Goal: Information Seeking & Learning: Stay updated

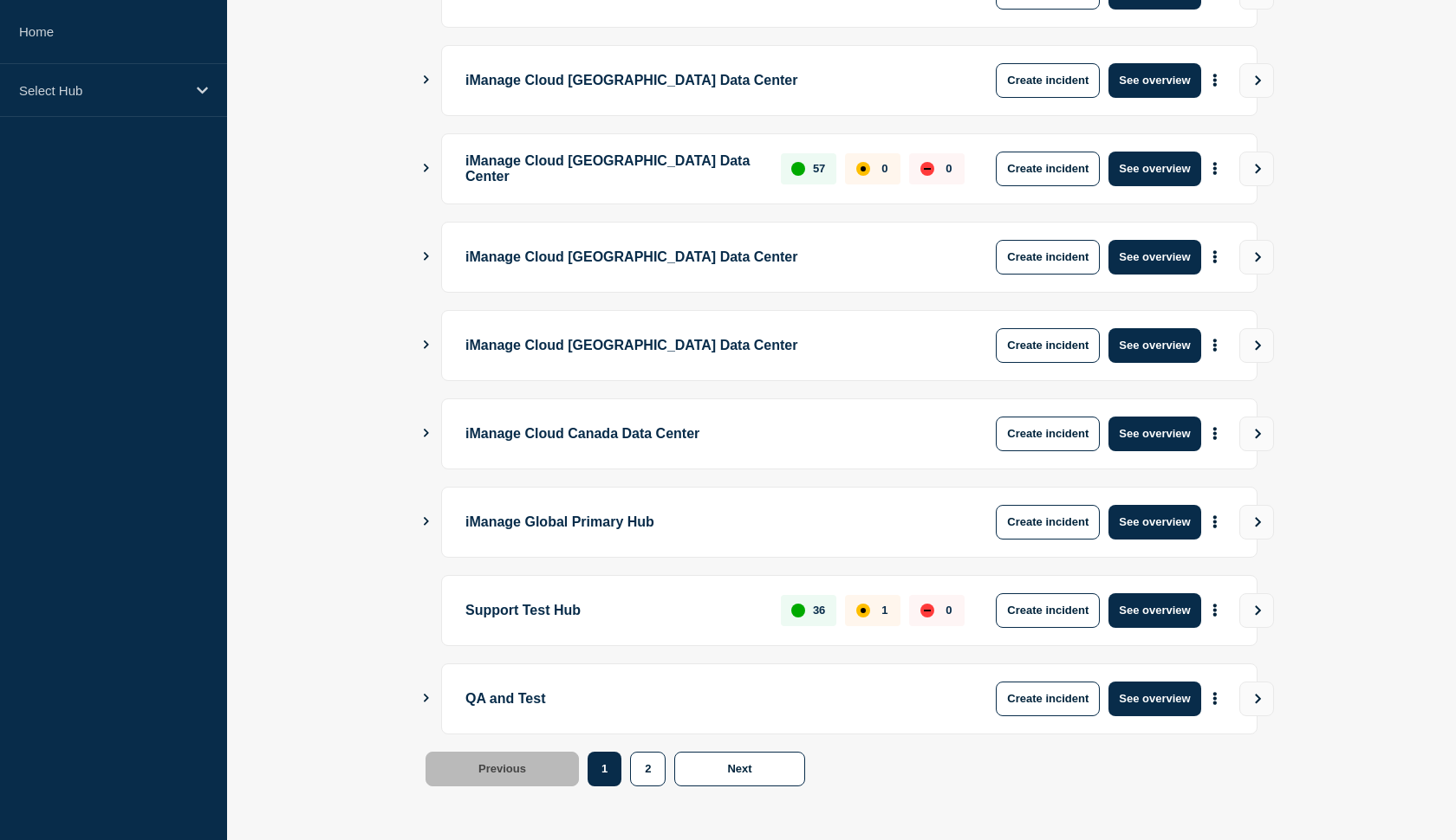
scroll to position [388, 0]
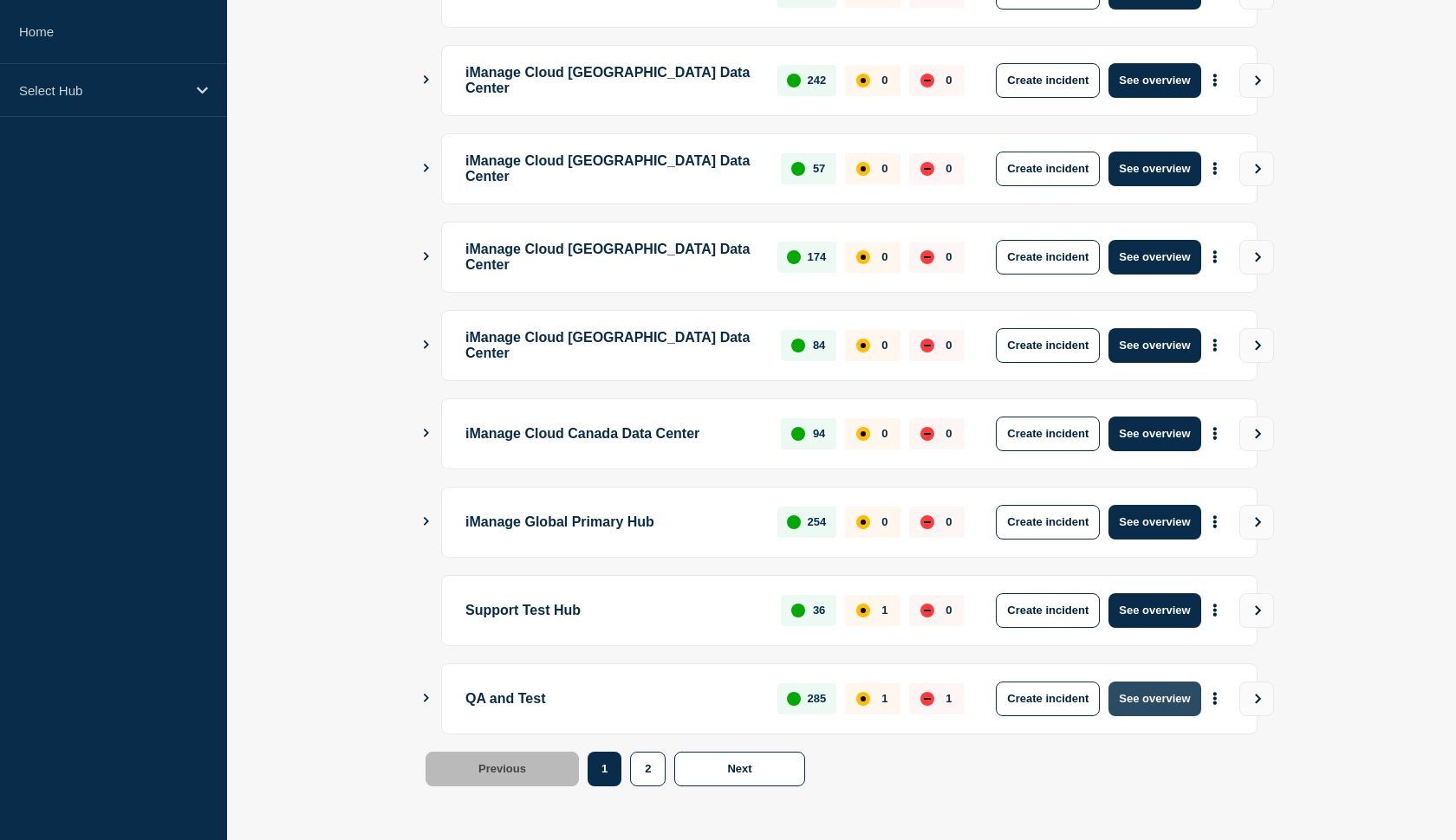
click at [1143, 705] on button "See overview" at bounding box center [1155, 698] width 92 height 35
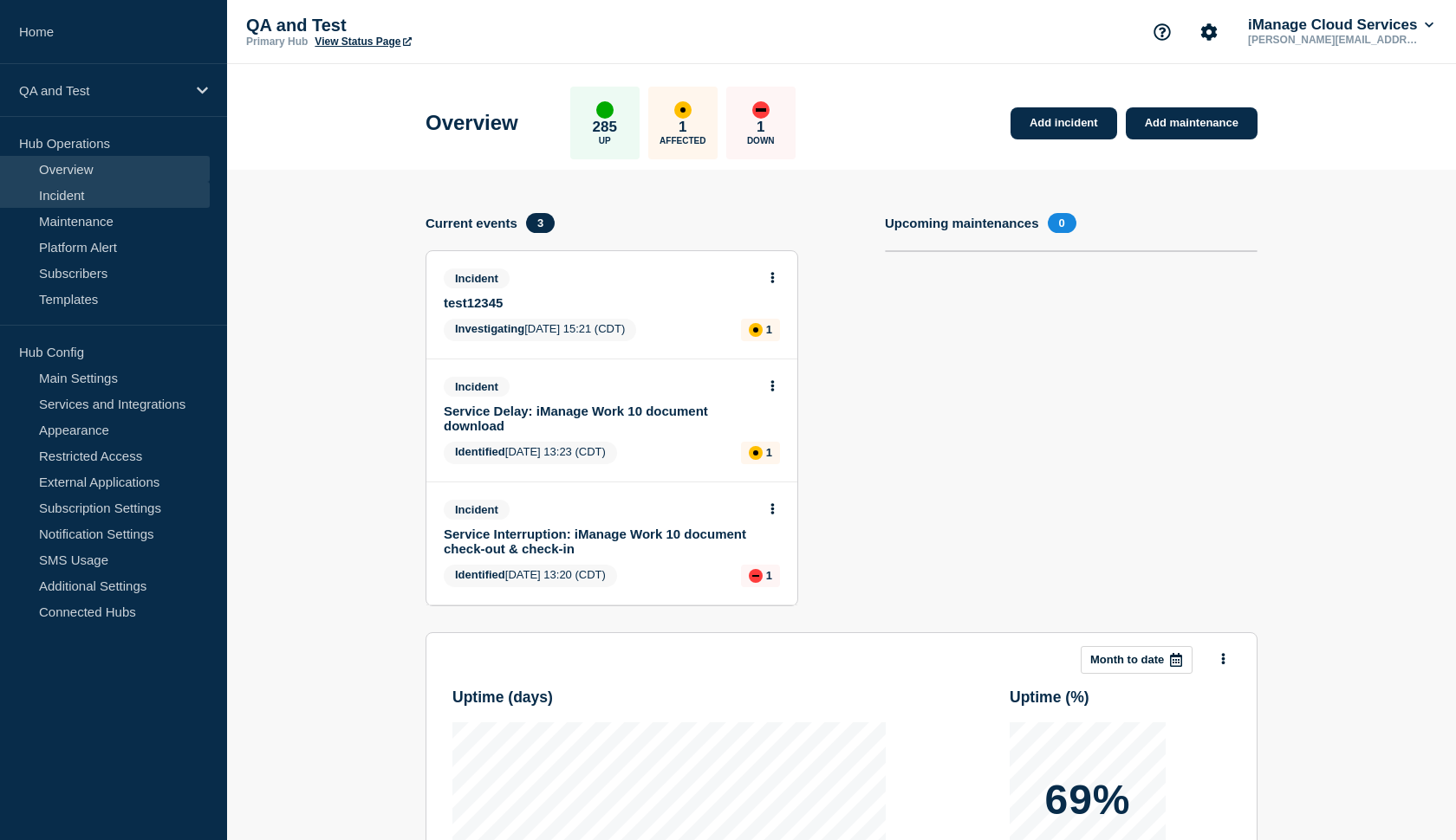
click at [91, 194] on link "Incident" at bounding box center [105, 195] width 210 height 26
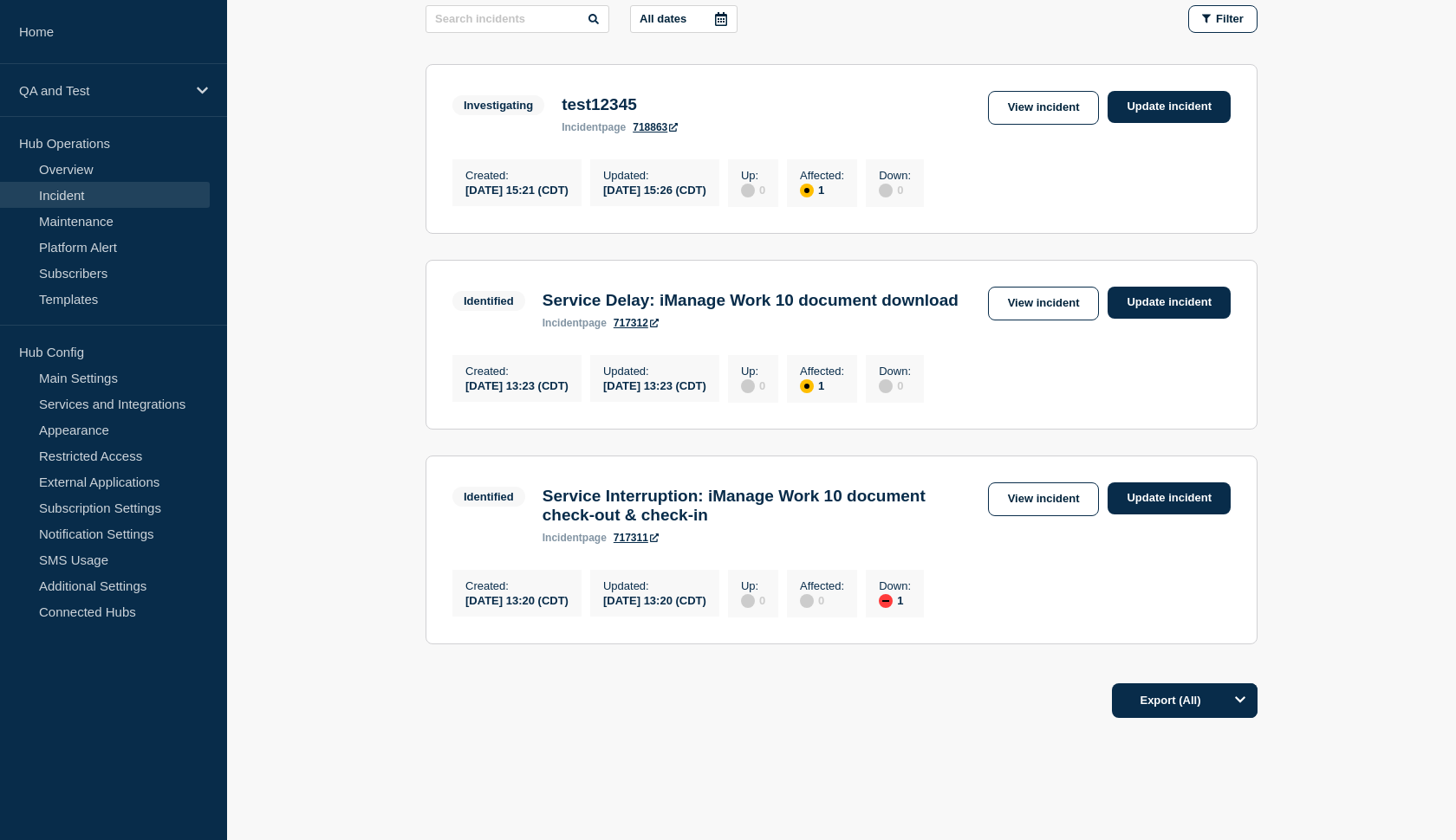
scroll to position [295, 0]
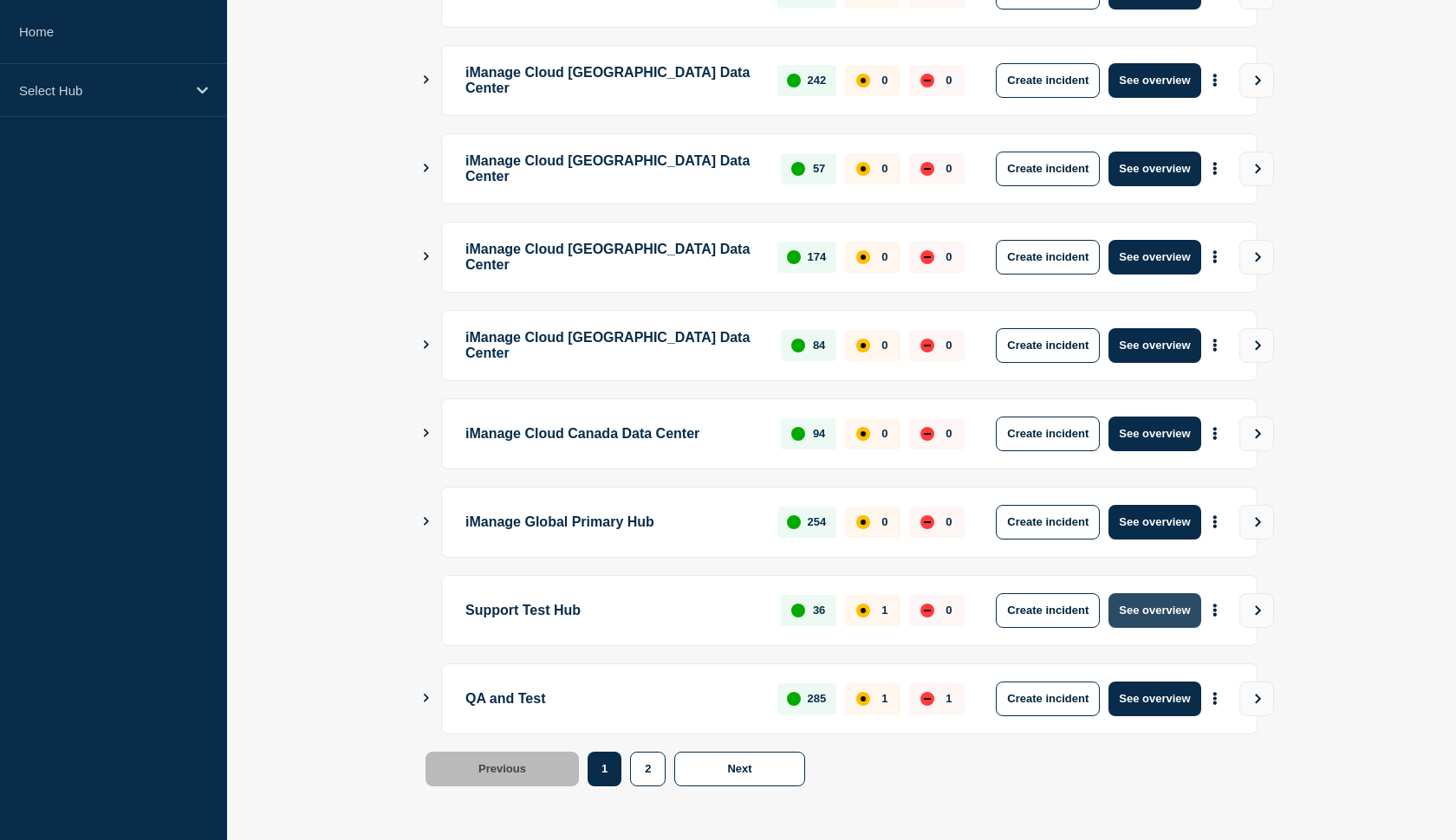
scroll to position [388, 0]
click at [1145, 616] on button "See overview" at bounding box center [1155, 611] width 92 height 35
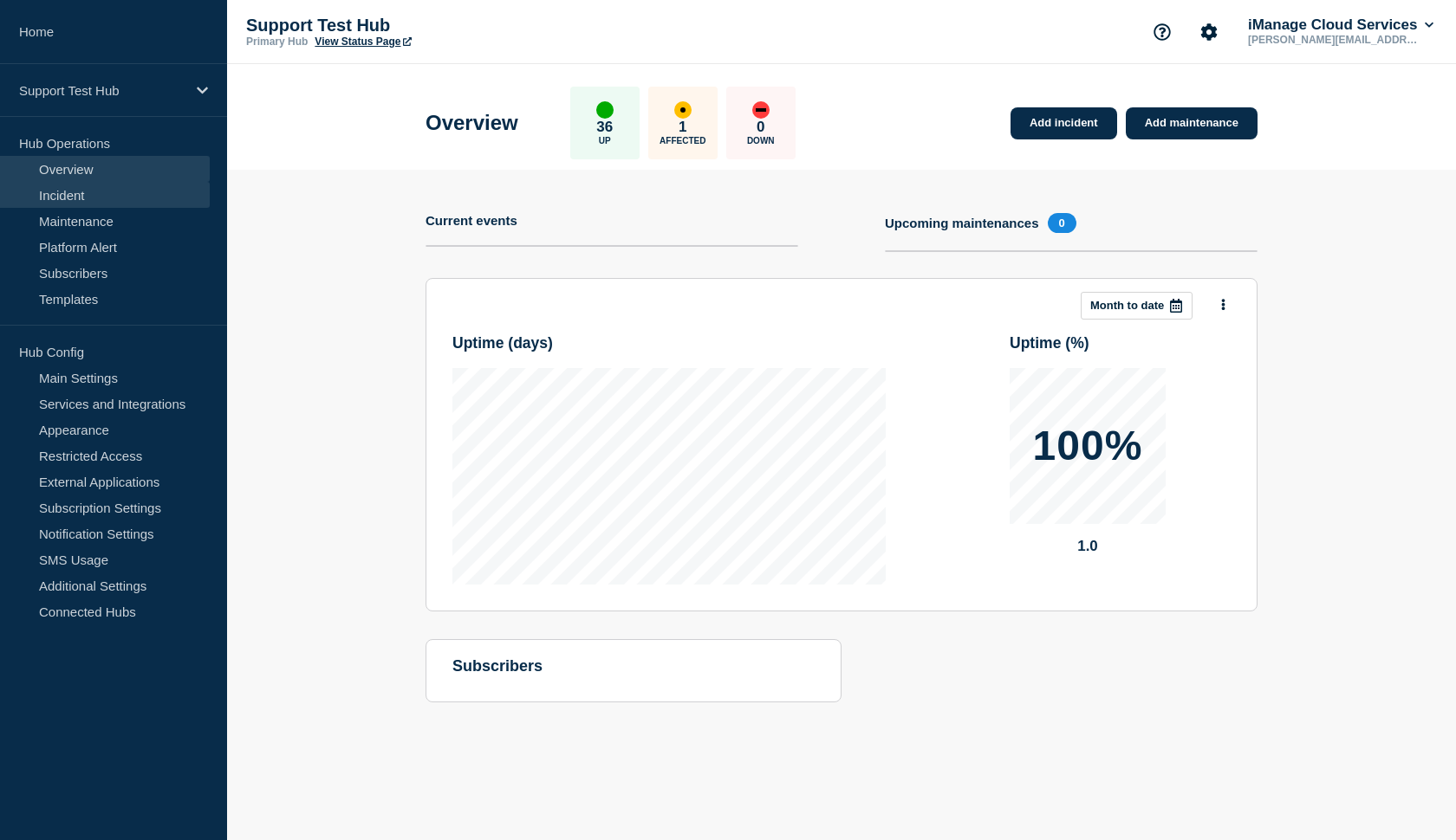
click at [64, 198] on link "Incident" at bounding box center [105, 195] width 210 height 26
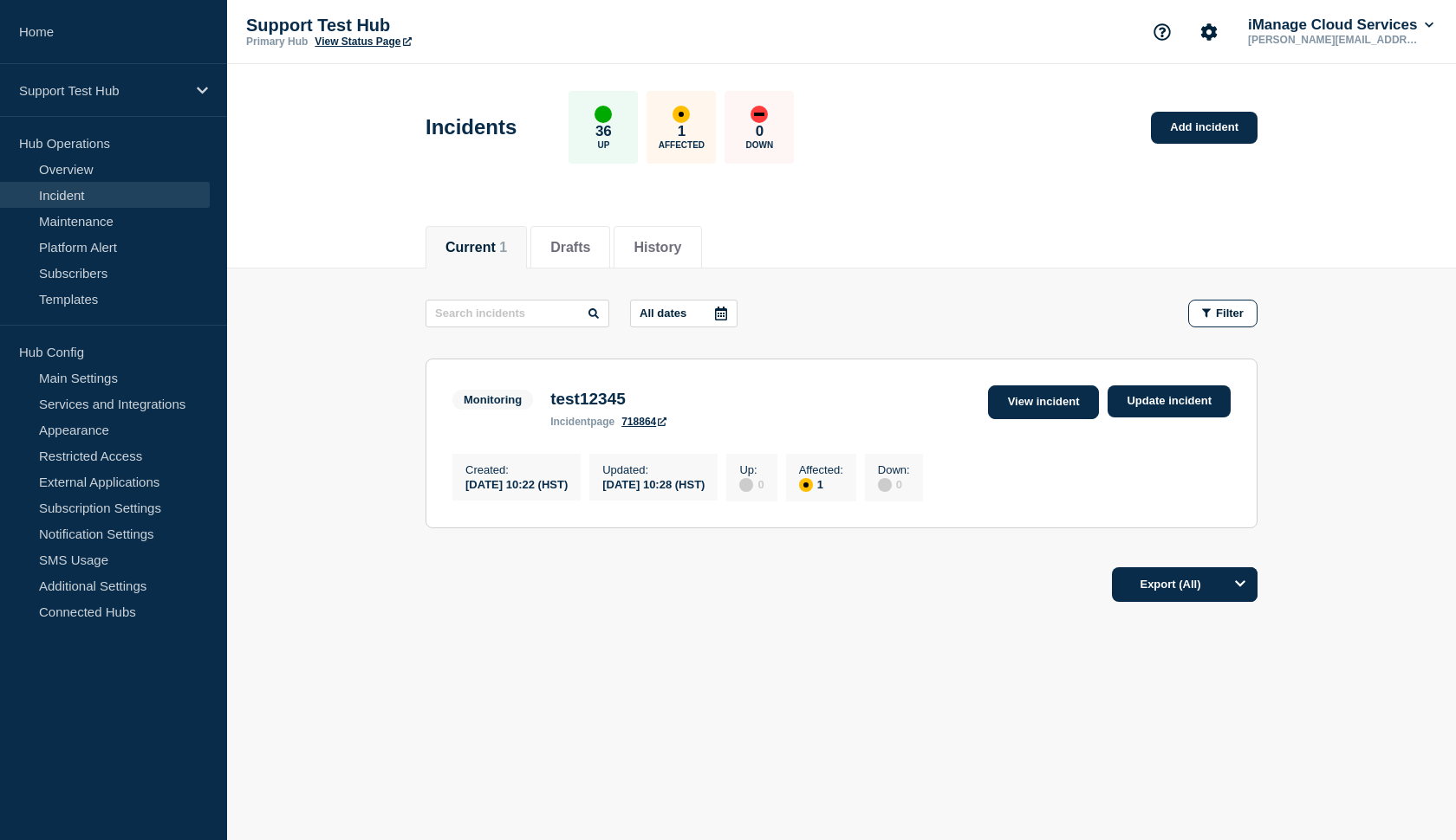
click at [1007, 398] on link "View incident" at bounding box center [1044, 402] width 112 height 34
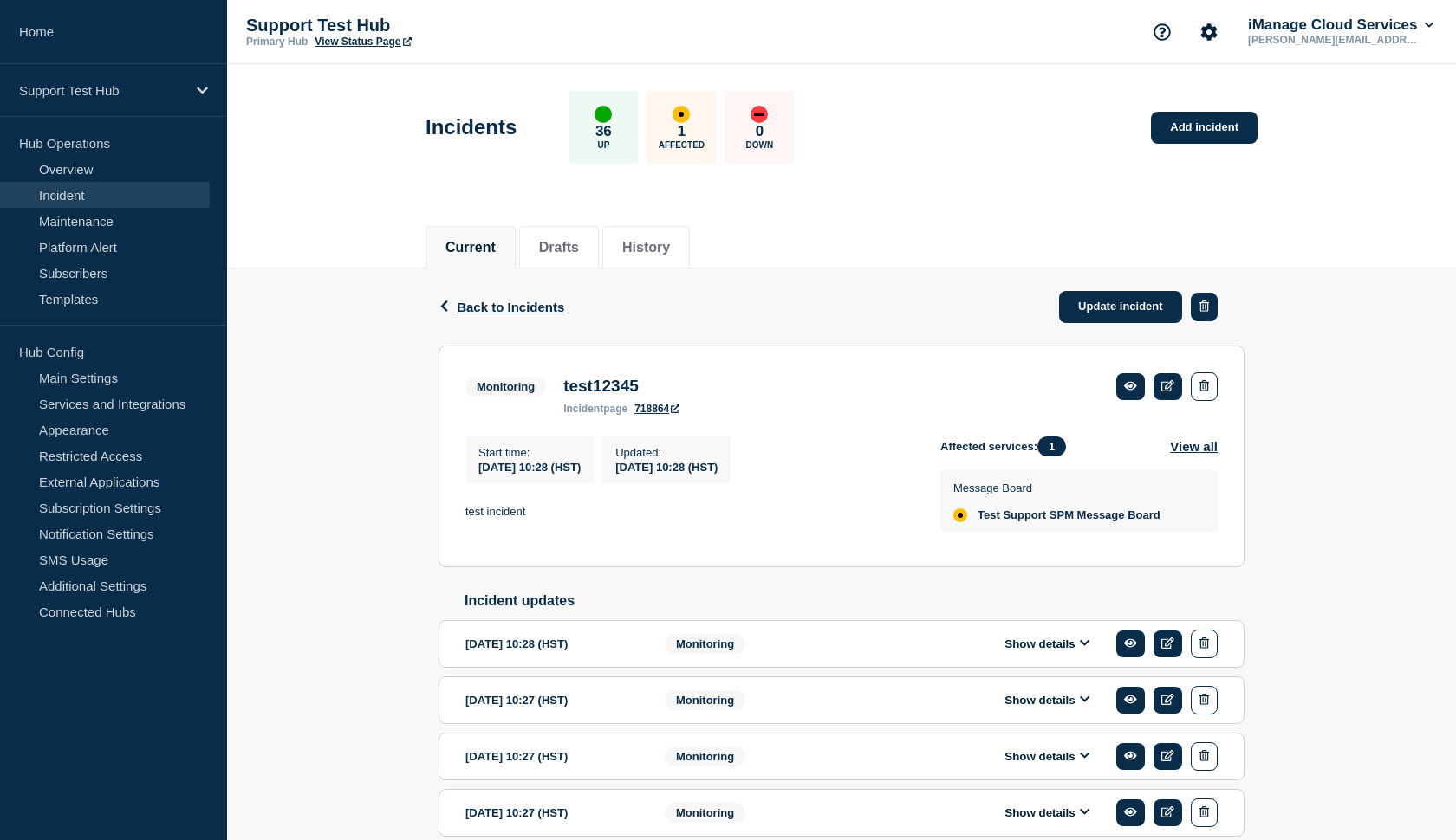
click at [1201, 306] on icon "button" at bounding box center [1205, 305] width 10 height 11
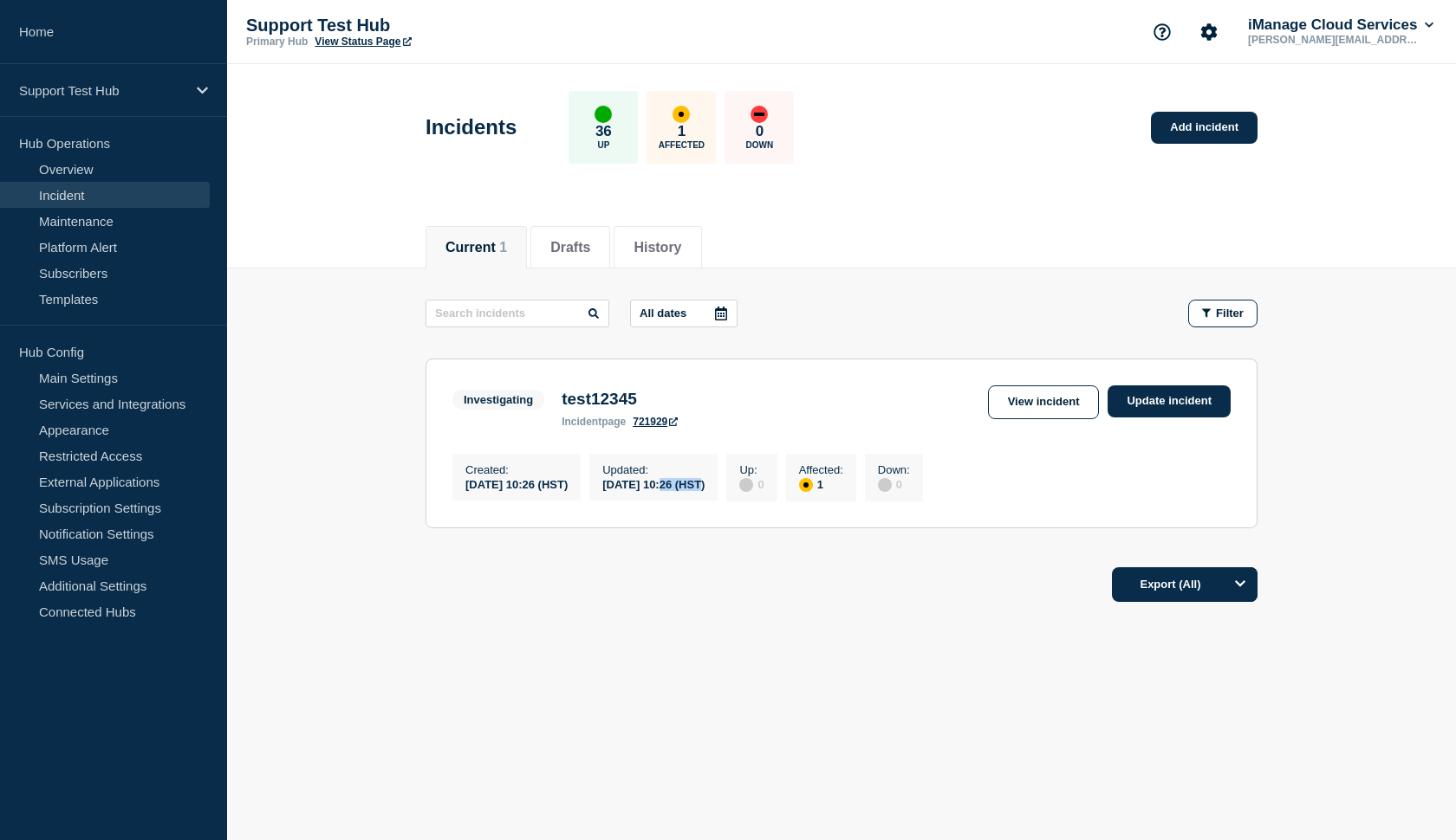
drag, startPoint x: 718, startPoint y: 496, endPoint x: 681, endPoint y: 500, distance: 37.2
click at [681, 491] on div "[DATE] 10:26 (HST)" at bounding box center [654, 484] width 102 height 15
click at [683, 514] on section "Investigating test12345 incident page 721929 View incident Update incident Crea…" at bounding box center [841, 444] width 832 height 170
drag, startPoint x: 626, startPoint y: 490, endPoint x: 718, endPoint y: 493, distance: 92.0
click at [705, 491] on div "[DATE] 10:26 (HST)" at bounding box center [654, 484] width 102 height 15
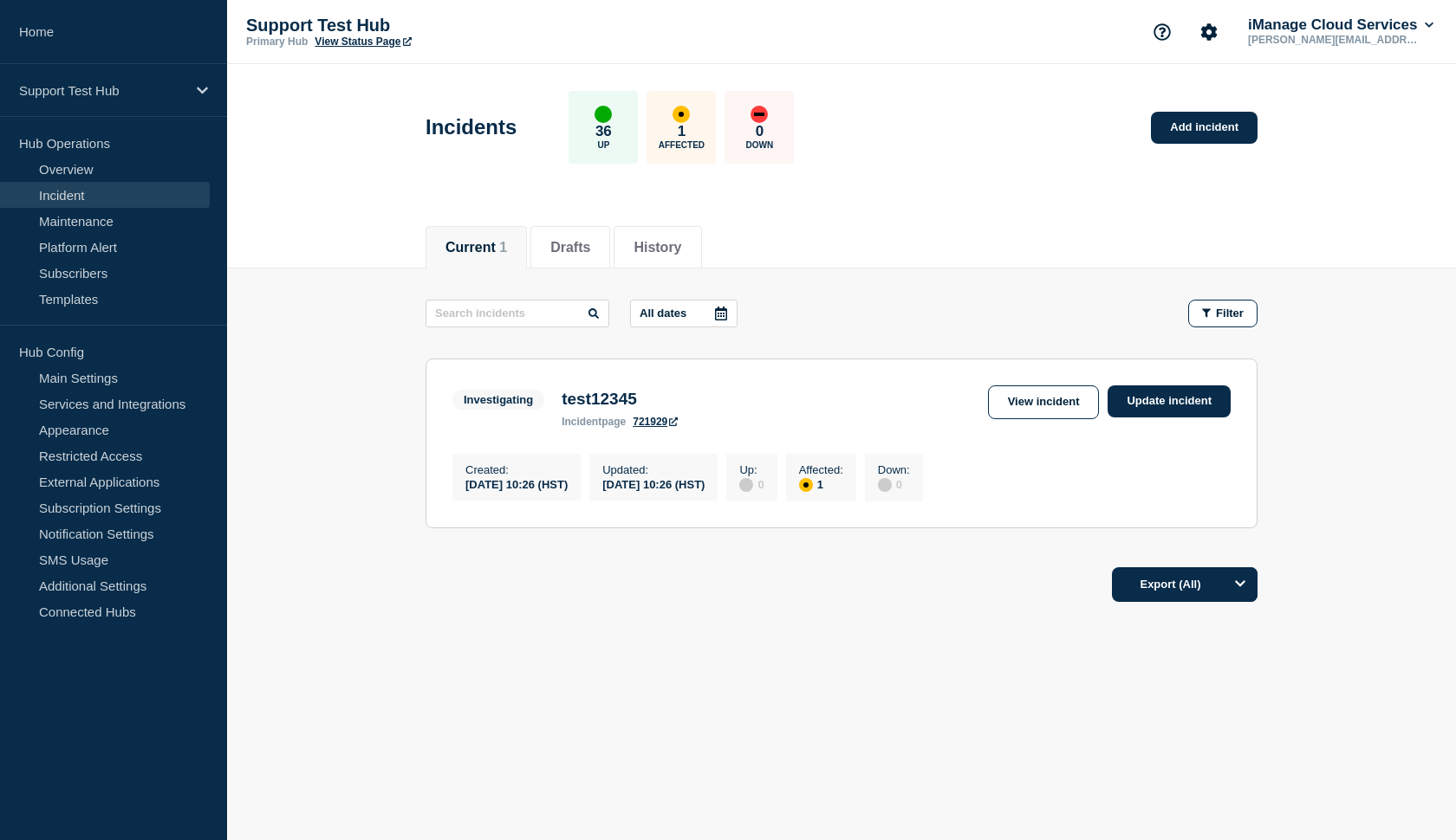
click at [692, 465] on div "Updated : 2025-09-18 10:26 (HST)" at bounding box center [654, 477] width 129 height 47
click at [1037, 407] on link "View incident" at bounding box center [1044, 402] width 112 height 34
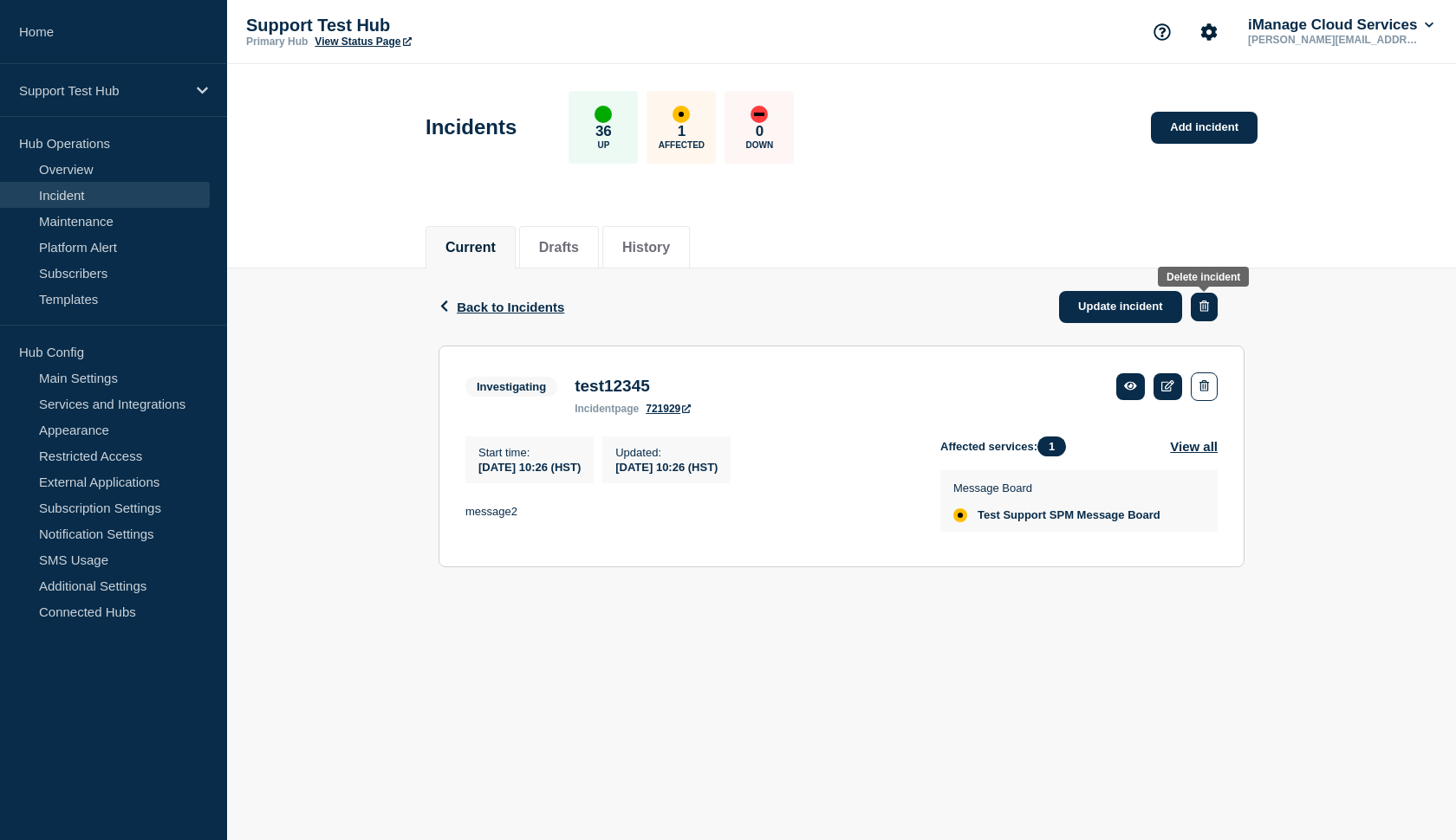
click at [1208, 307] on icon "button" at bounding box center [1205, 305] width 10 height 11
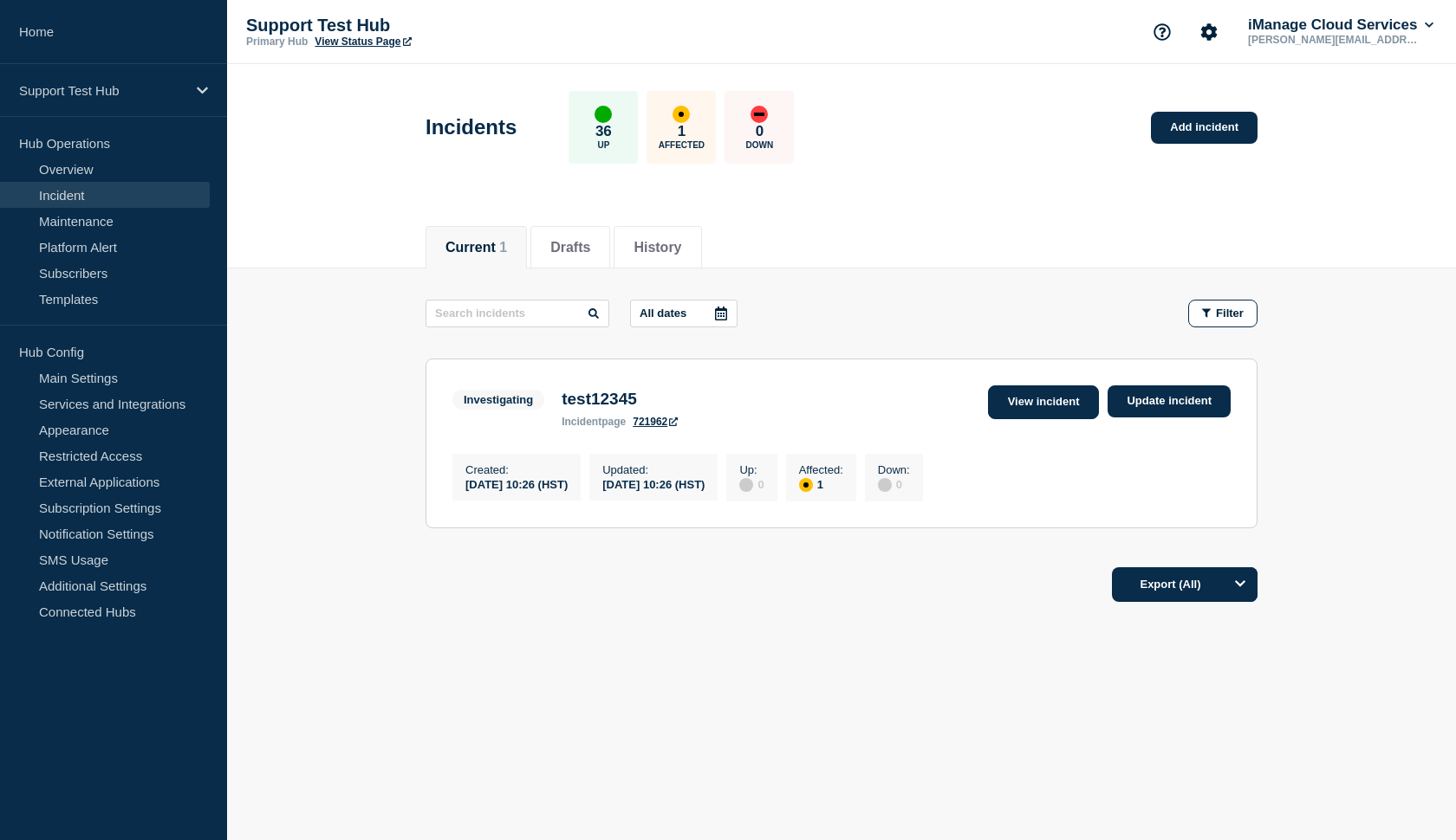
click at [1044, 395] on link "View incident" at bounding box center [1044, 402] width 112 height 34
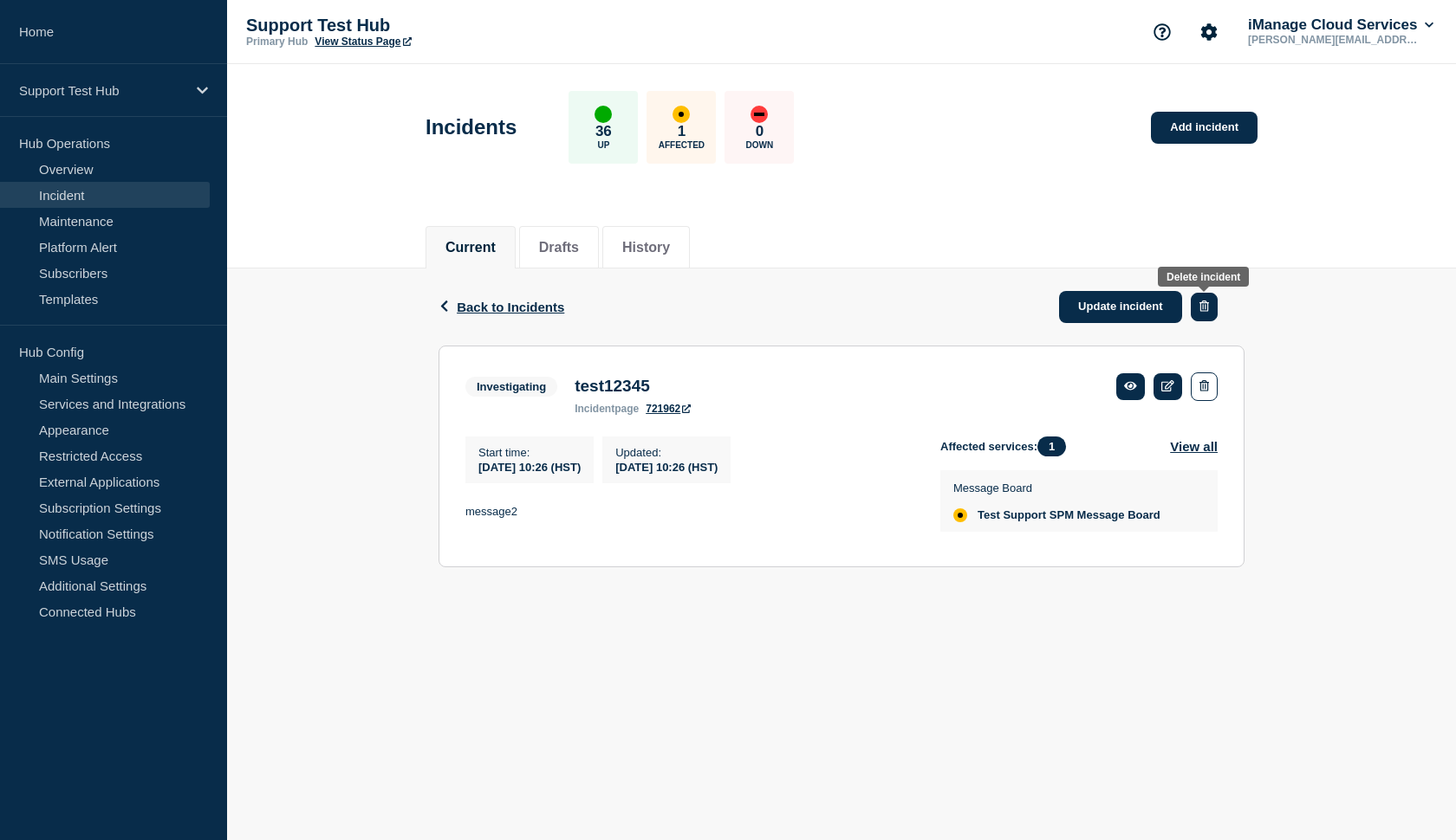
click at [1212, 305] on button "button" at bounding box center [1204, 307] width 27 height 29
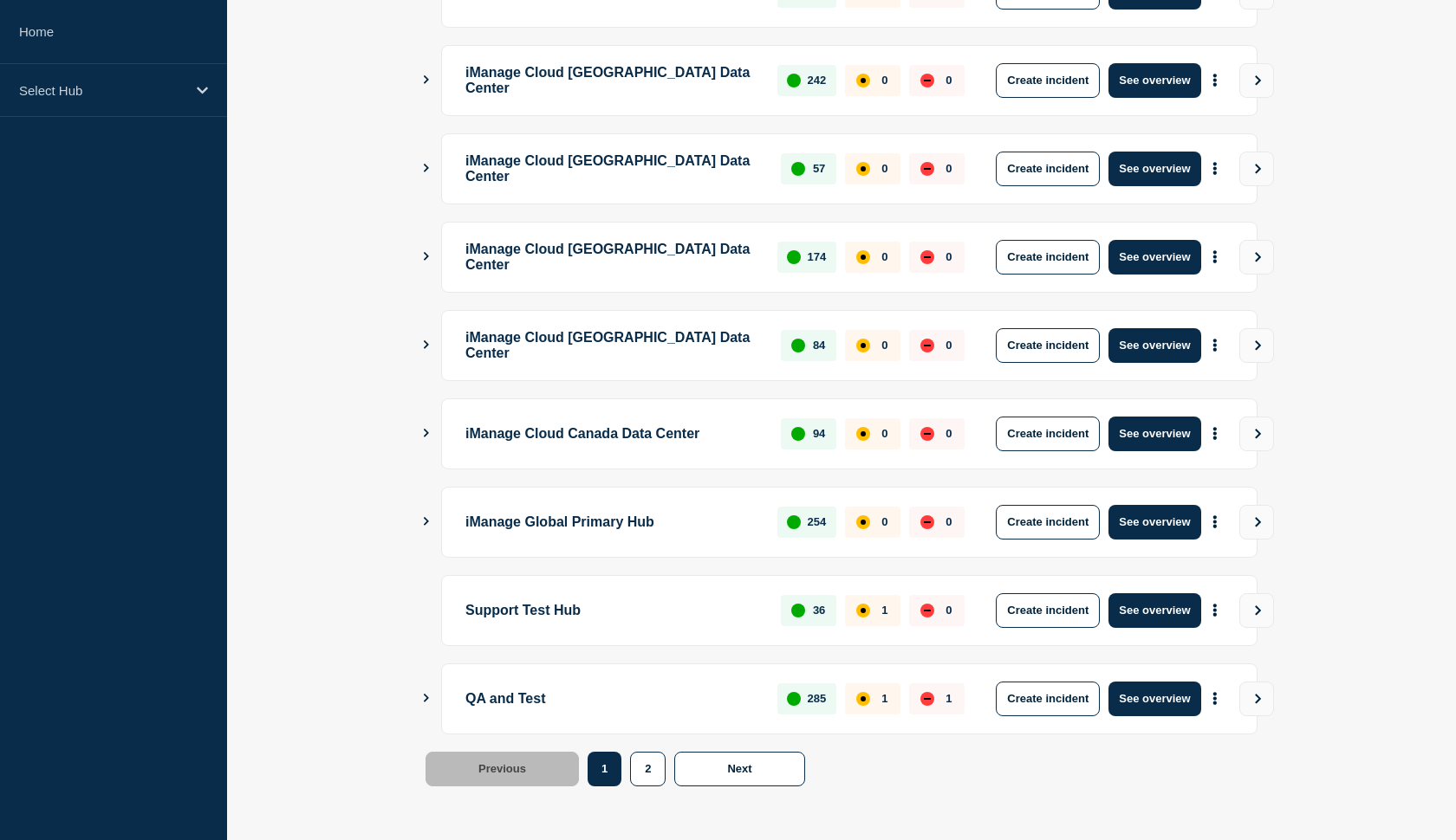
scroll to position [388, 0]
click at [1147, 612] on button "See overview" at bounding box center [1155, 611] width 92 height 35
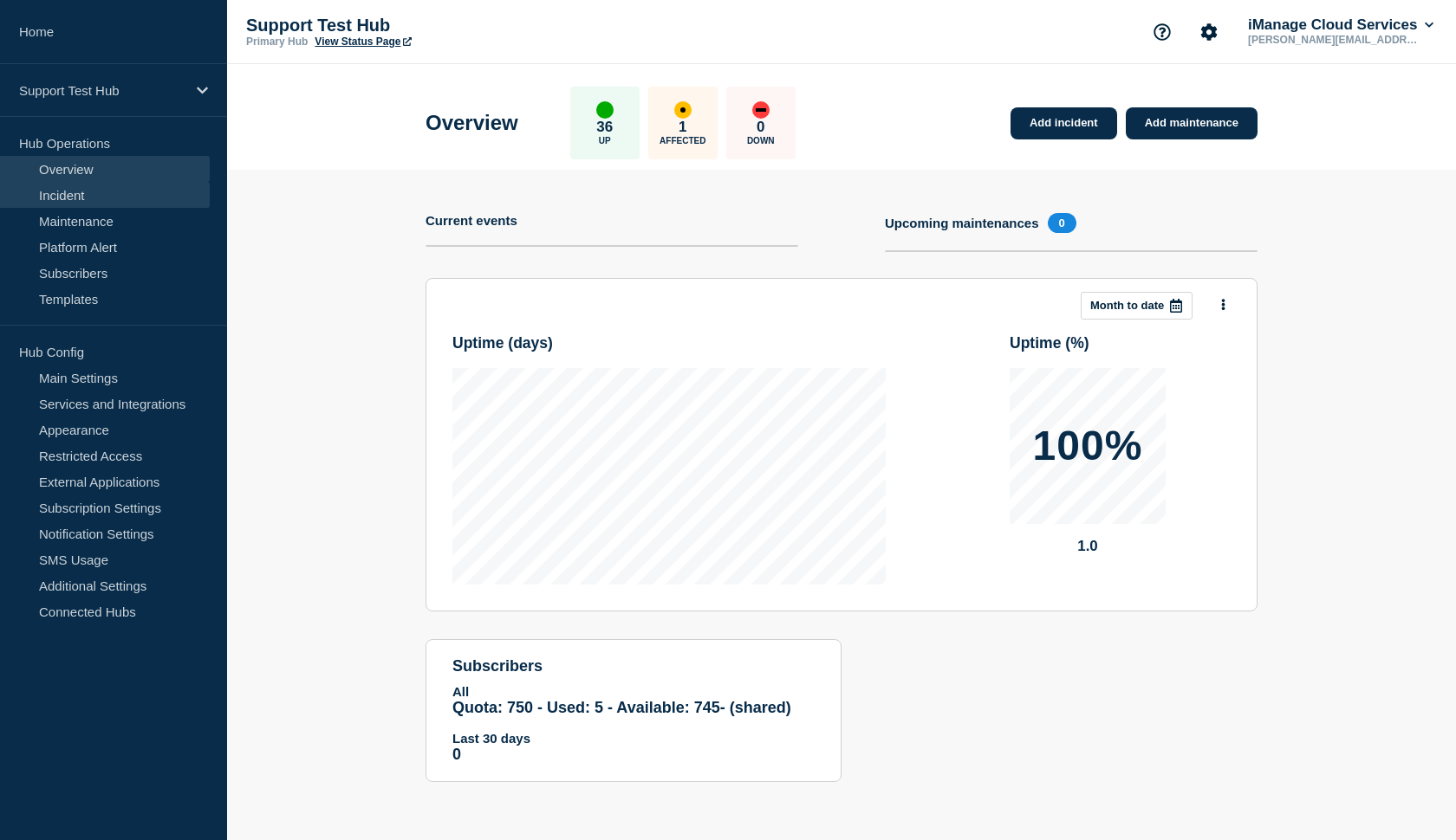
click at [81, 201] on link "Incident" at bounding box center [105, 195] width 210 height 26
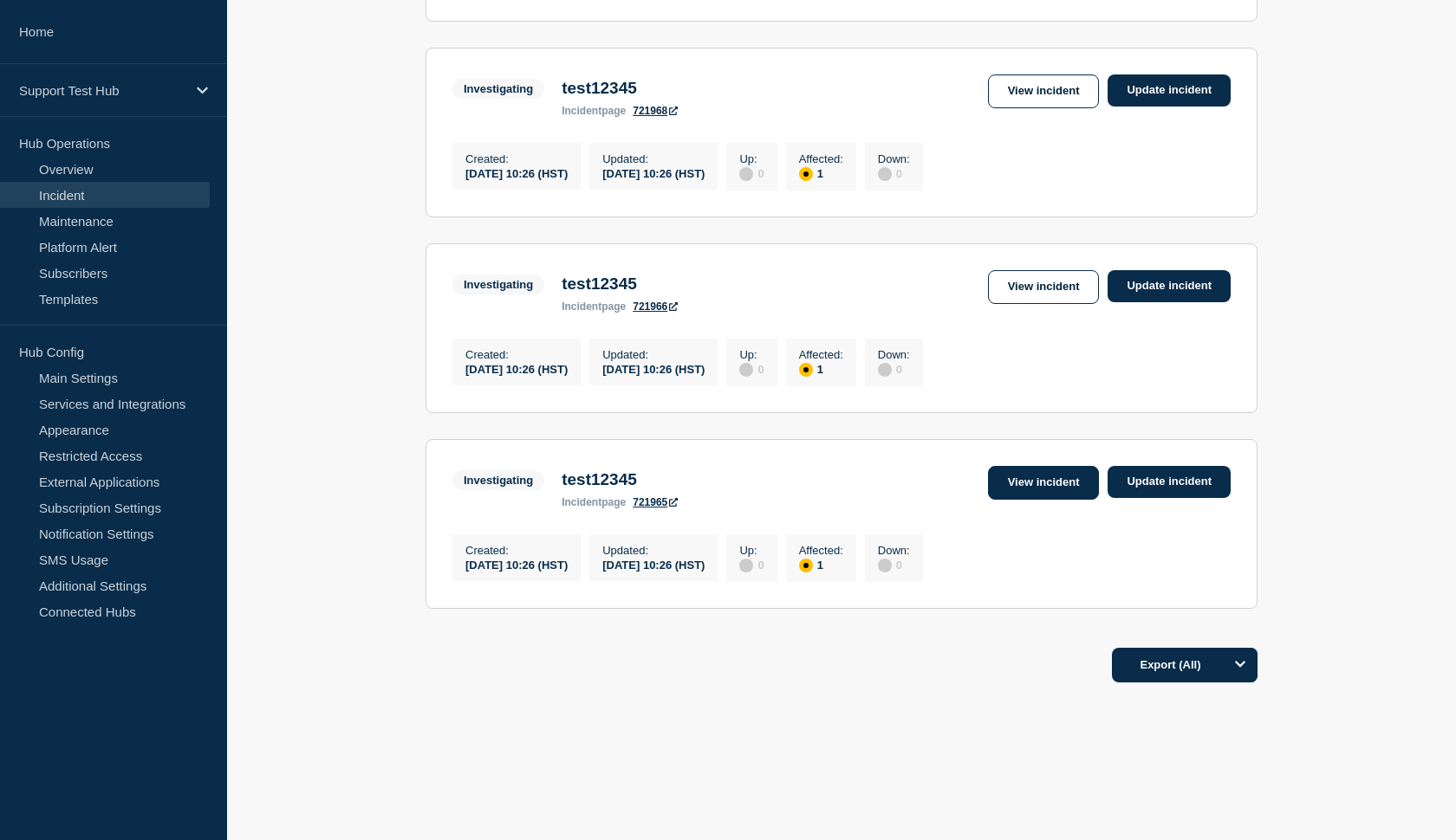
scroll to position [545, 0]
click at [1021, 467] on link "View incident" at bounding box center [1044, 483] width 112 height 34
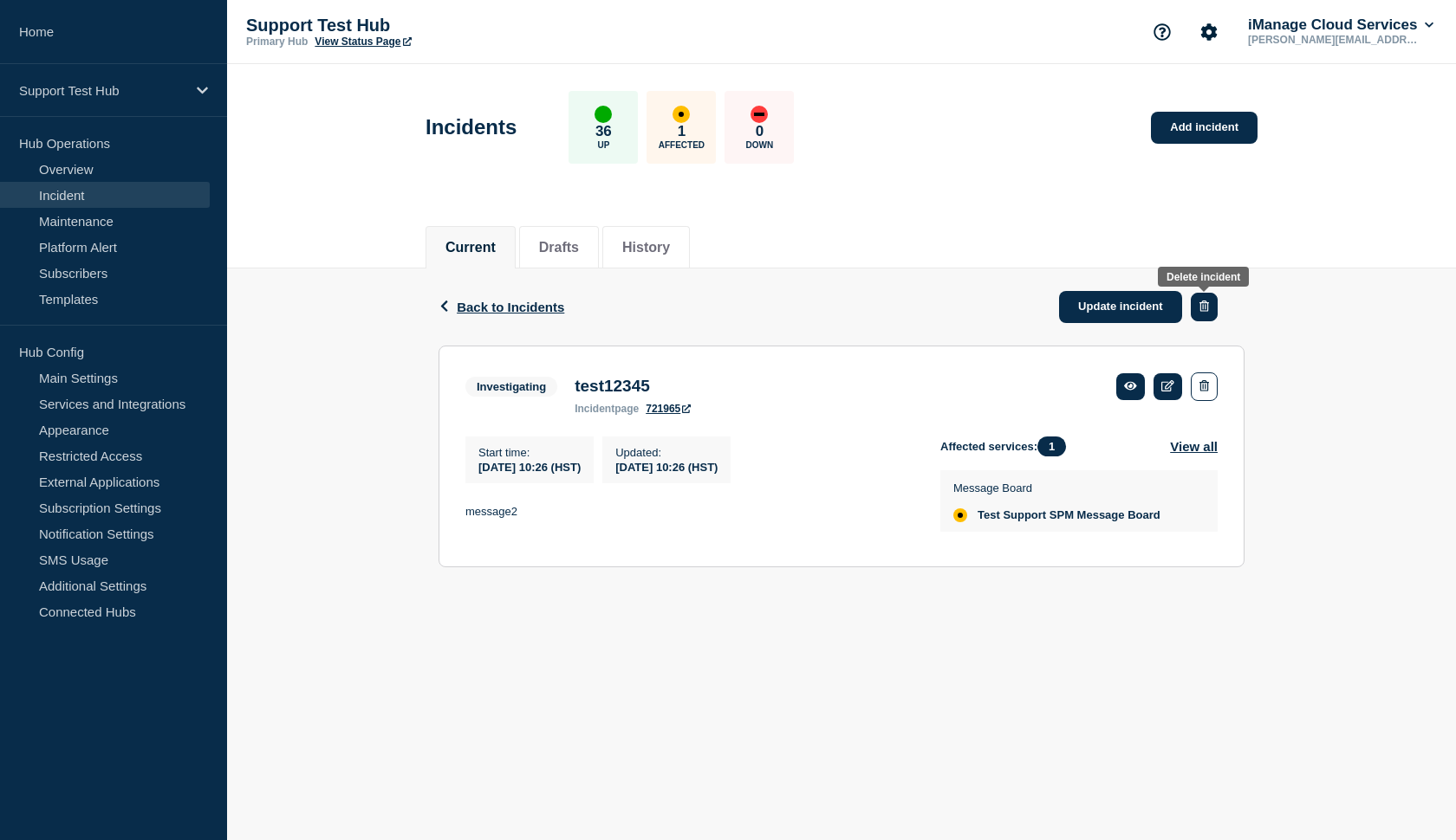
click at [1209, 313] on button "button" at bounding box center [1204, 307] width 27 height 29
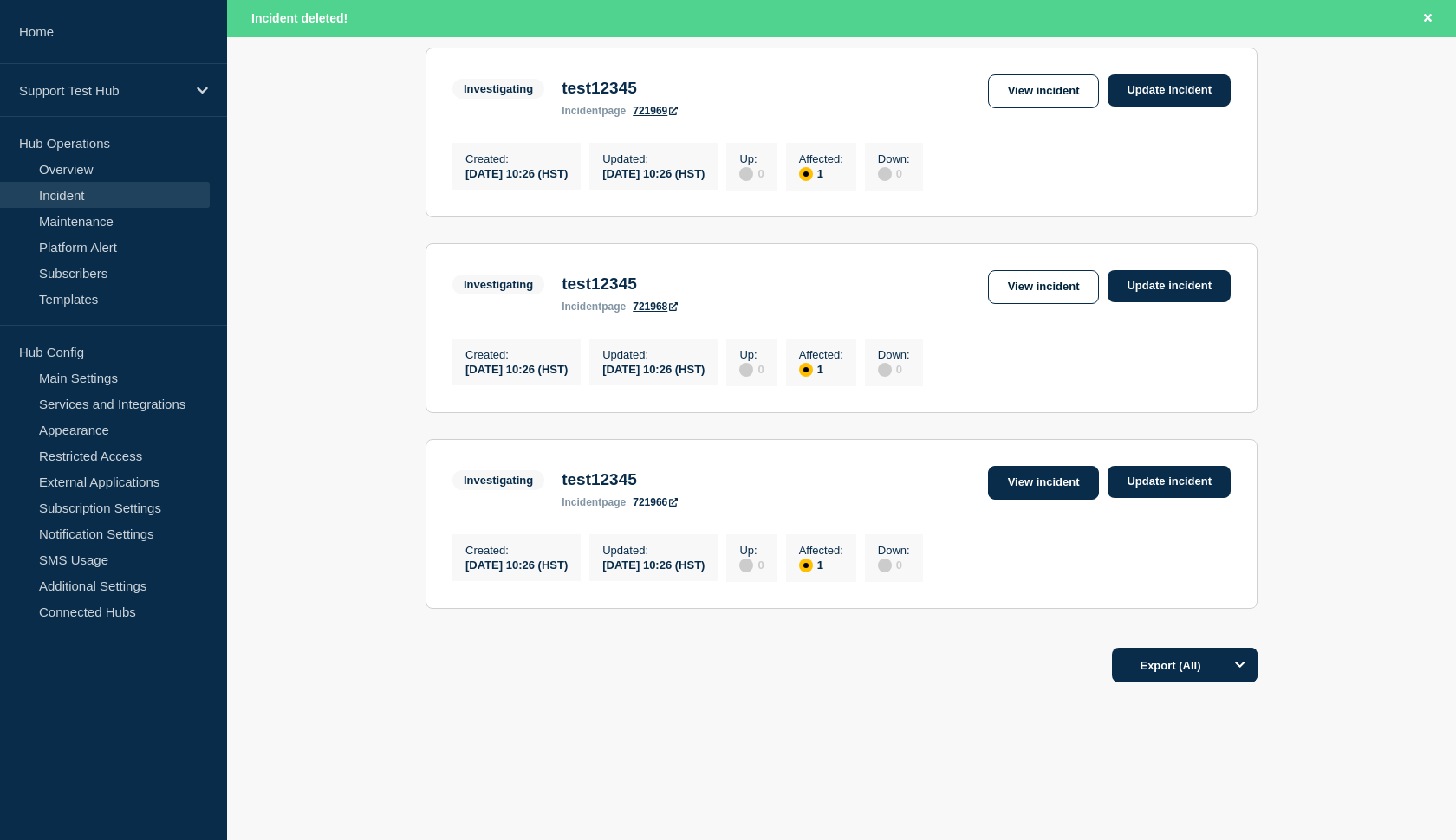
scroll to position [377, 0]
click at [1045, 477] on link "View incident" at bounding box center [1044, 483] width 112 height 34
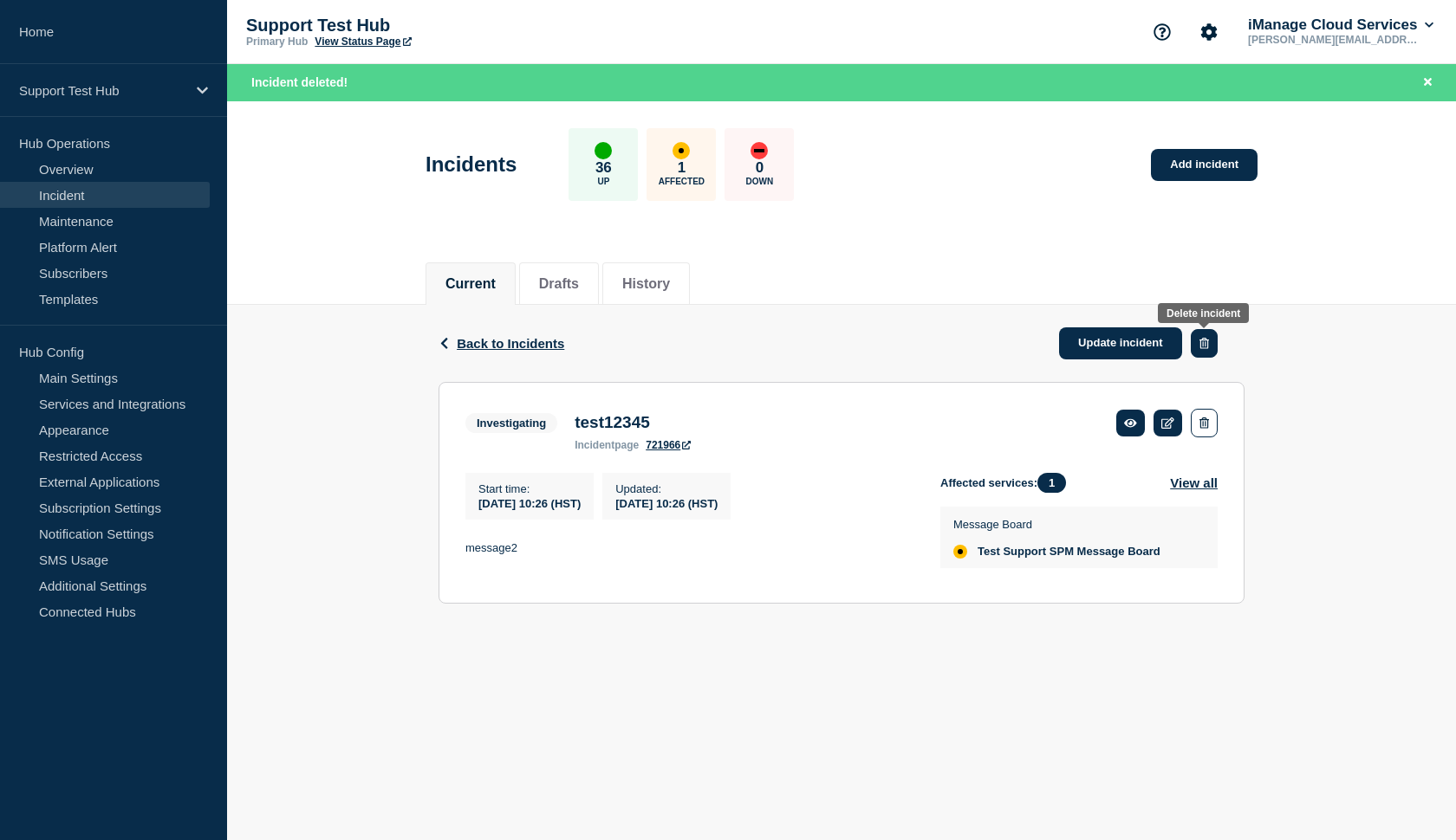
click at [1211, 350] on button "button" at bounding box center [1204, 343] width 27 height 29
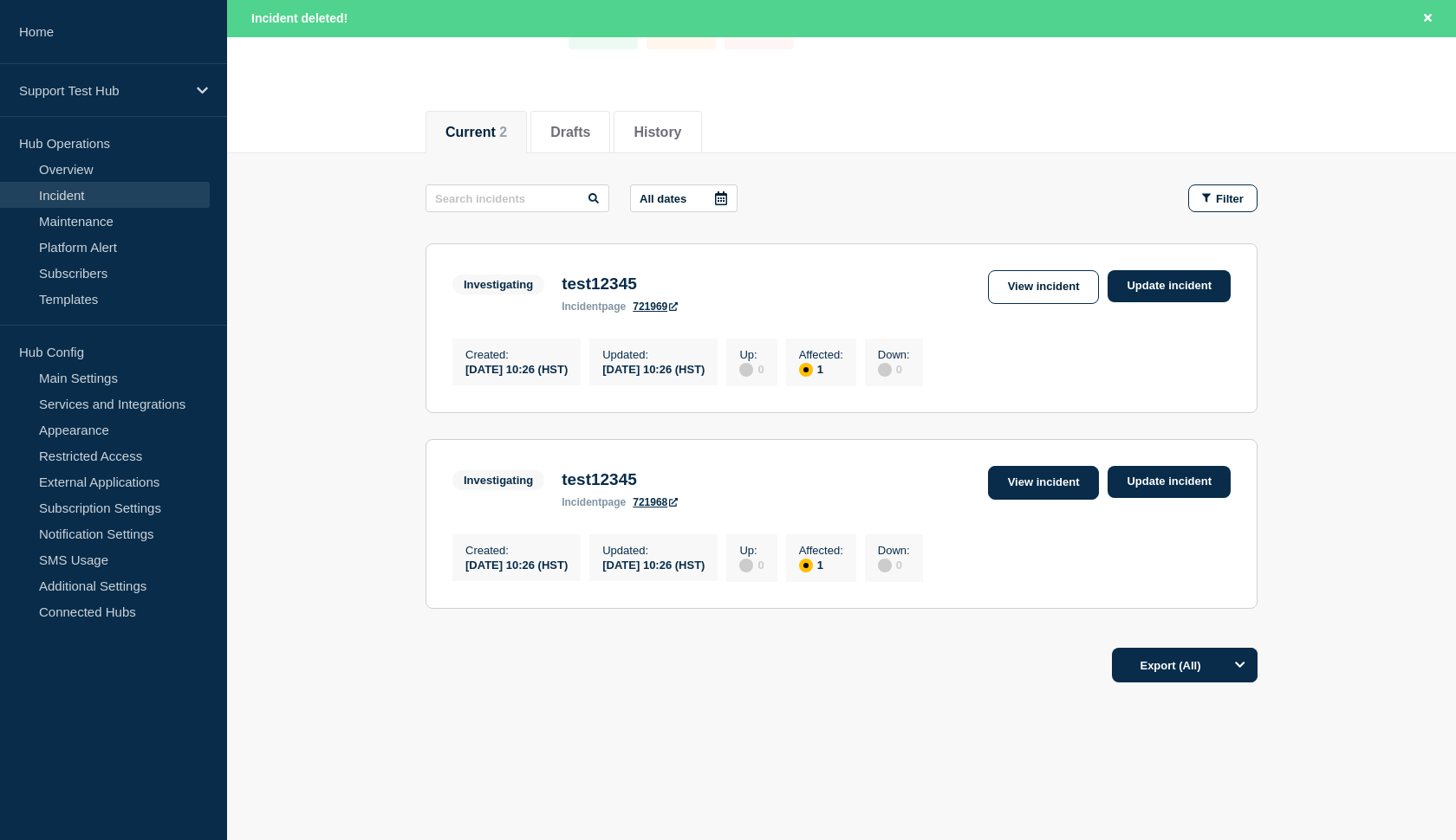
scroll to position [171, 0]
click at [1073, 477] on link "View incident" at bounding box center [1044, 483] width 112 height 34
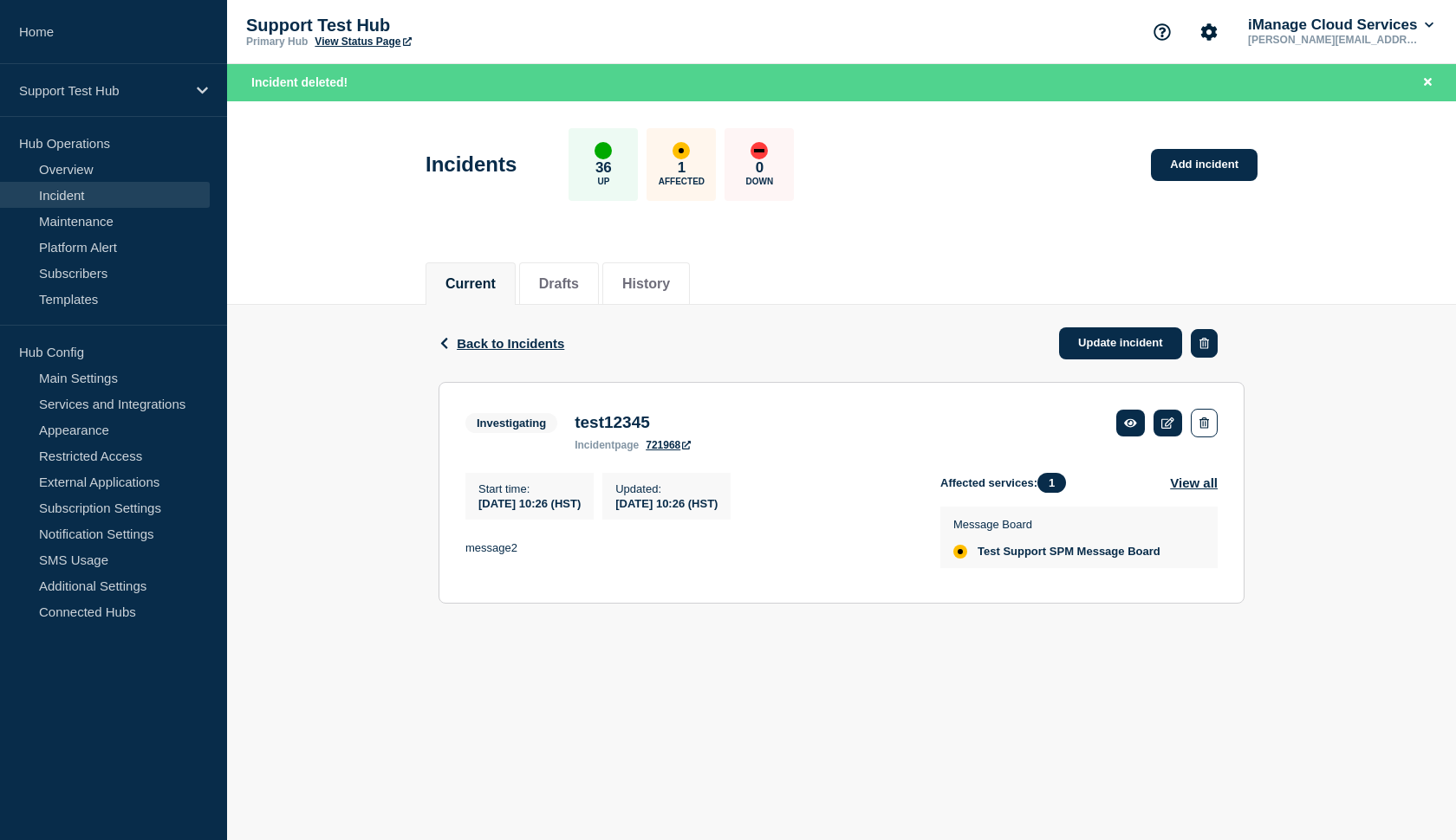
click at [1206, 344] on icon "button" at bounding box center [1205, 343] width 10 height 11
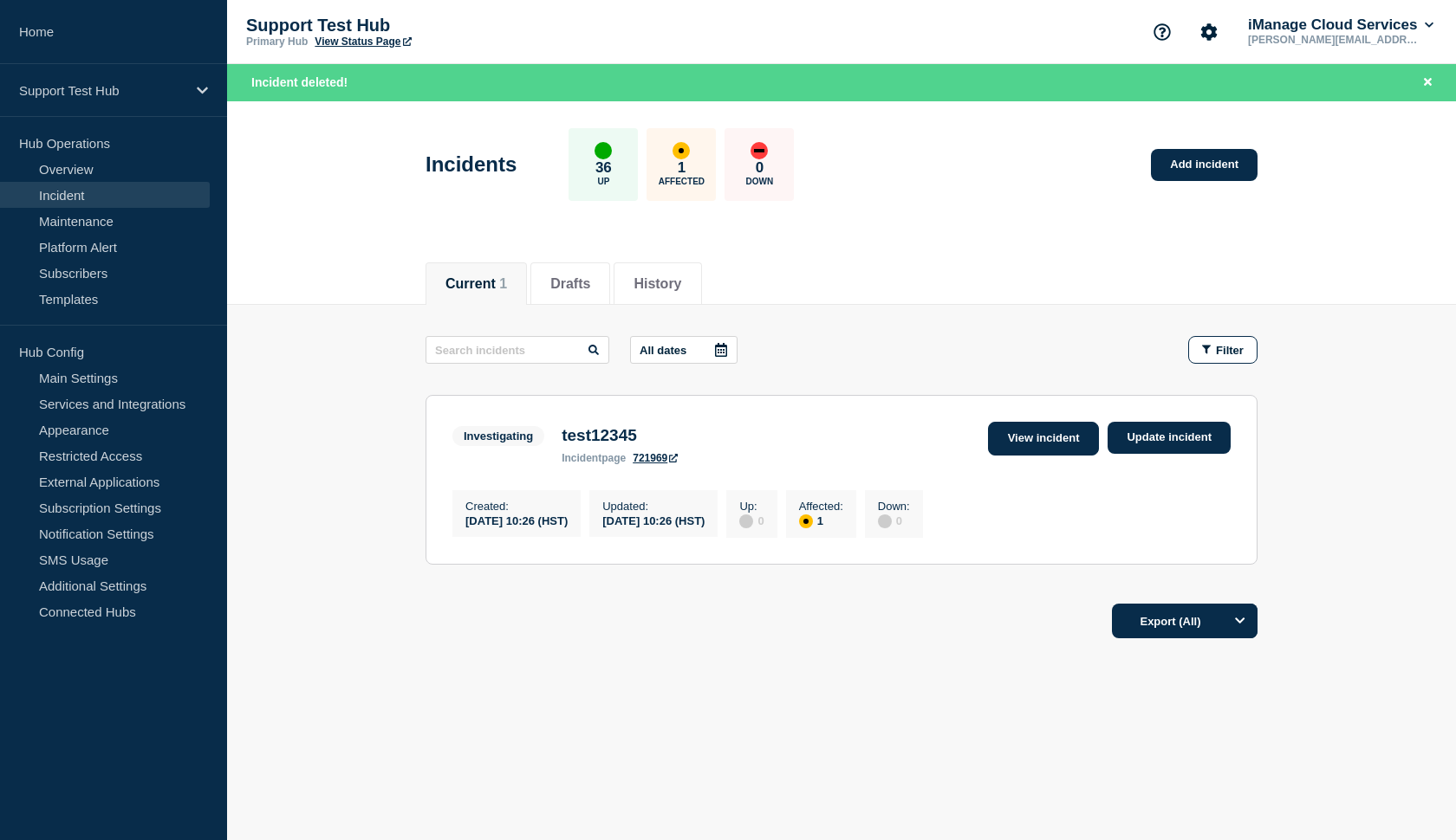
click at [1009, 435] on link "View incident" at bounding box center [1044, 439] width 112 height 34
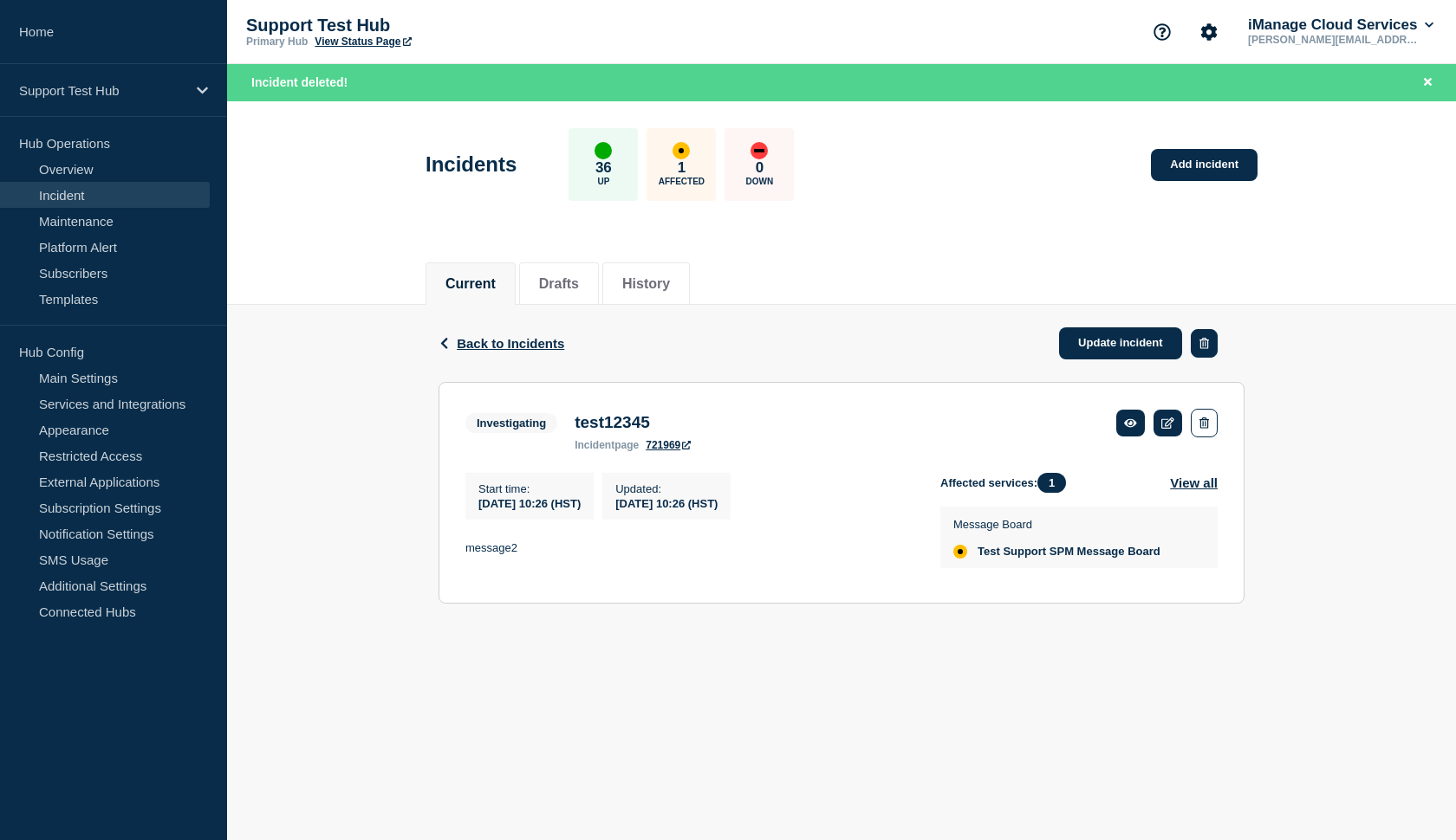
click at [1200, 345] on icon "button" at bounding box center [1205, 343] width 10 height 11
